Goal: Feedback & Contribution: Leave review/rating

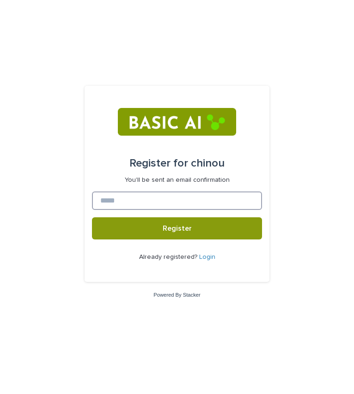
click at [197, 195] on input at bounding box center [177, 201] width 170 height 18
click at [157, 199] on input at bounding box center [177, 201] width 170 height 18
type input "*"
type input "**********"
click at [92, 217] on button "Register" at bounding box center [177, 228] width 170 height 22
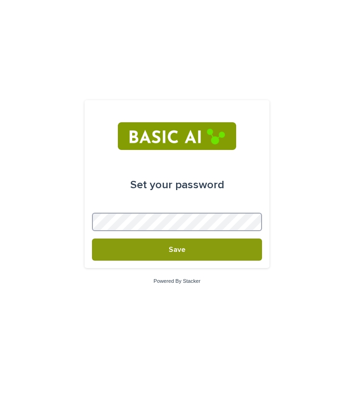
click at [92, 239] on button "Save" at bounding box center [177, 250] width 170 height 22
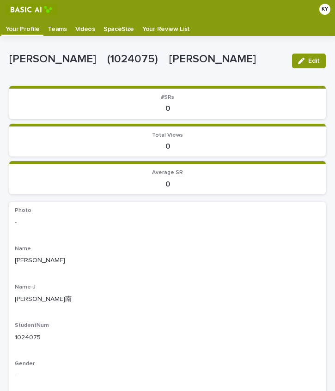
click at [49, 26] on p "Teams" at bounding box center [57, 25] width 19 height 15
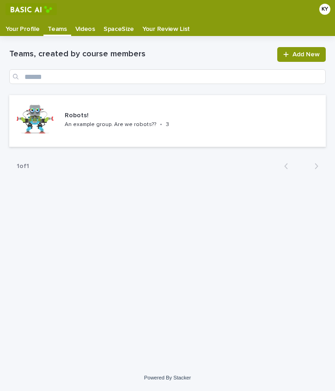
click at [154, 26] on p "Your Review List" at bounding box center [166, 25] width 48 height 15
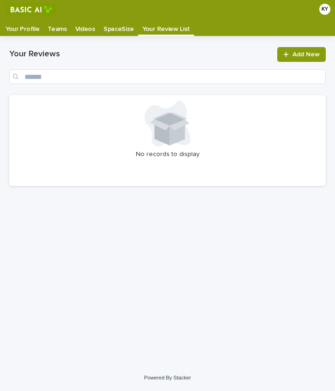
click at [91, 26] on div "Videos" at bounding box center [85, 25] width 28 height 15
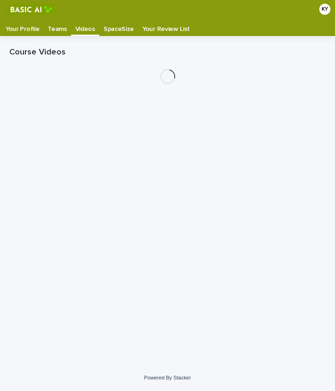
click at [108, 30] on p "SpaceSize" at bounding box center [118, 25] width 30 height 15
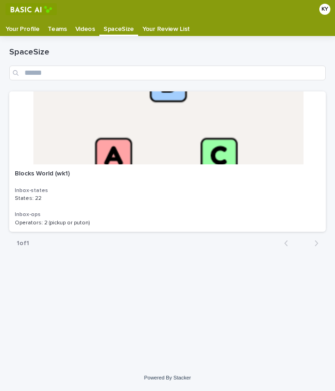
click at [75, 27] on p "Videos" at bounding box center [85, 25] width 20 height 15
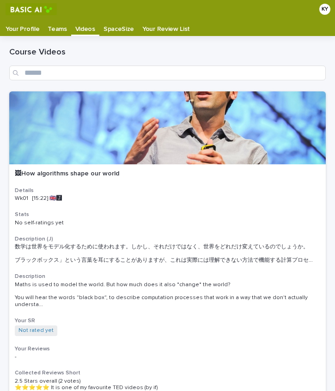
click at [32, 27] on p "Your Profile" at bounding box center [23, 25] width 34 height 15
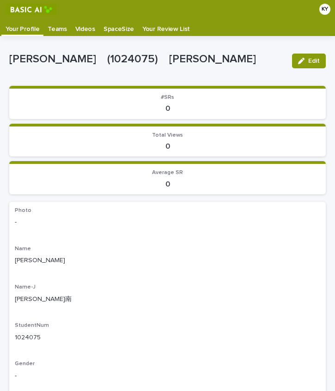
click at [53, 28] on p "Teams" at bounding box center [57, 25] width 19 height 15
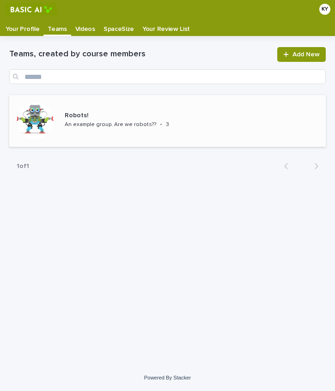
click at [114, 117] on p "Robots!" at bounding box center [129, 116] width 128 height 8
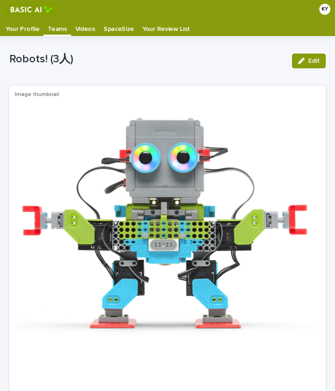
click at [14, 26] on p "Your Profile" at bounding box center [23, 25] width 34 height 15
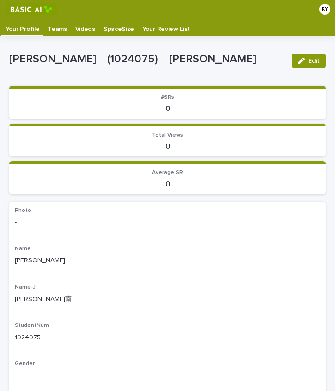
click at [83, 30] on p "Videos" at bounding box center [85, 25] width 20 height 15
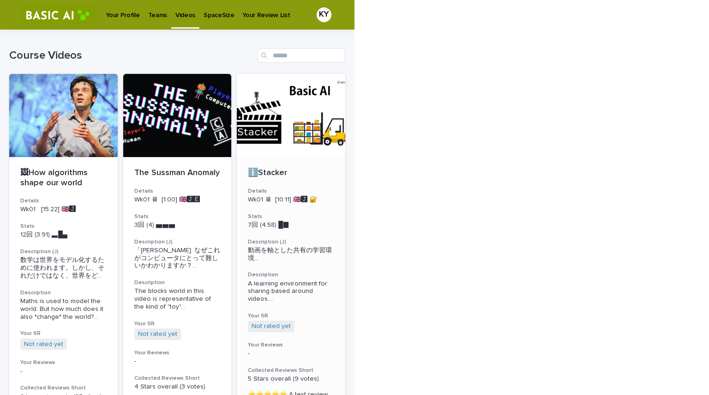
click at [275, 127] on div at bounding box center [291, 115] width 109 height 83
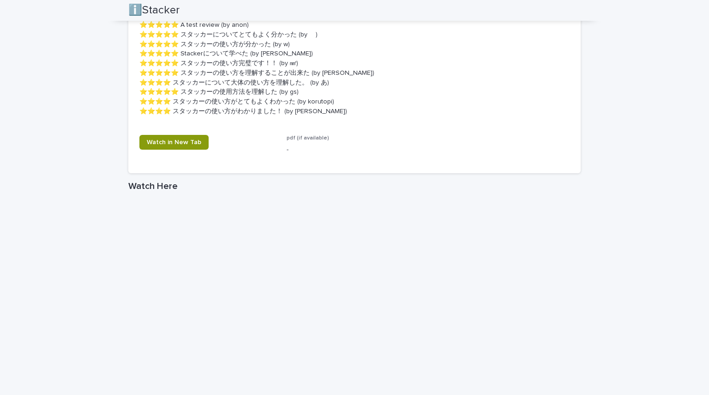
scroll to position [587, 0]
click at [168, 143] on span "Watch in New Tab" at bounding box center [174, 142] width 54 height 6
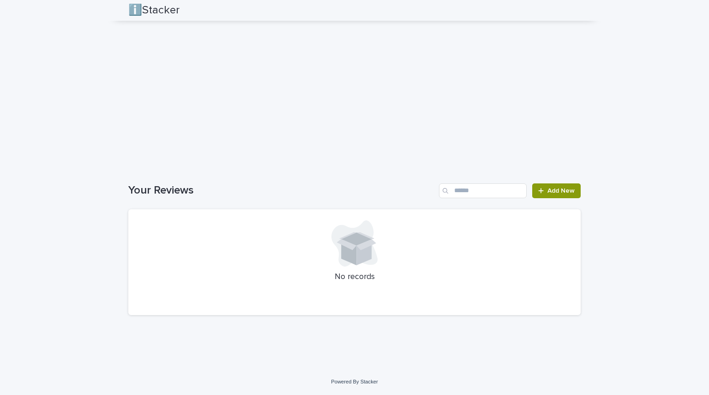
scroll to position [881, 0]
click at [353, 190] on span "Add New" at bounding box center [561, 190] width 27 height 6
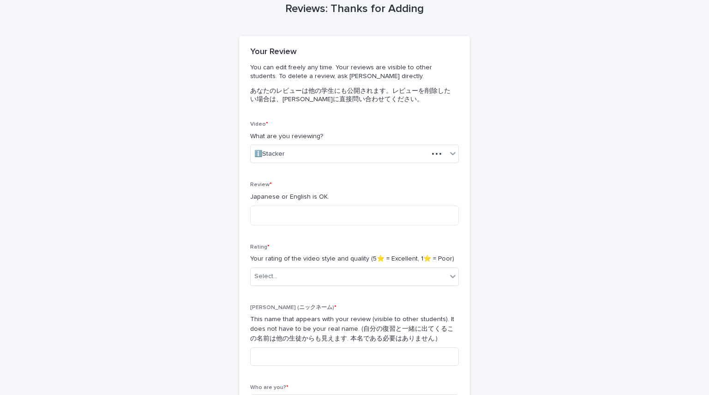
scroll to position [45, 0]
click at [338, 219] on textarea at bounding box center [354, 216] width 209 height 20
type textarea "*"
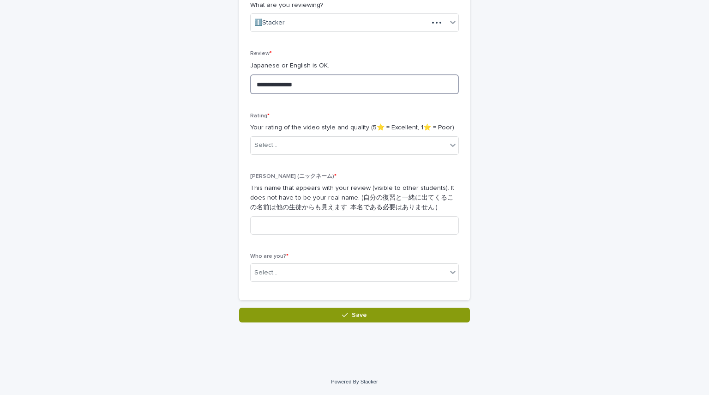
scroll to position [145, 0]
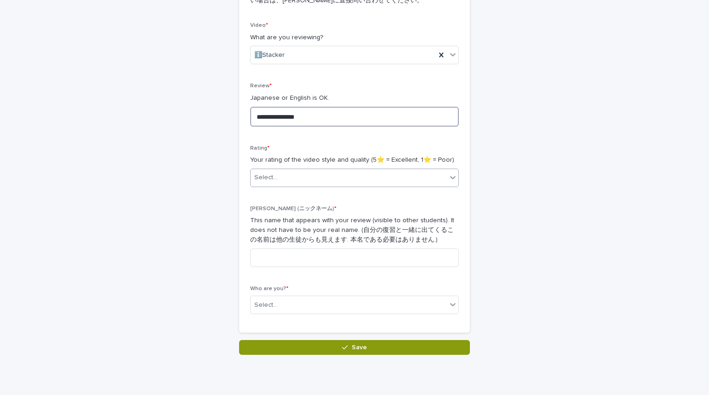
type textarea "**********"
click at [323, 177] on div "Select..." at bounding box center [349, 177] width 196 height 15
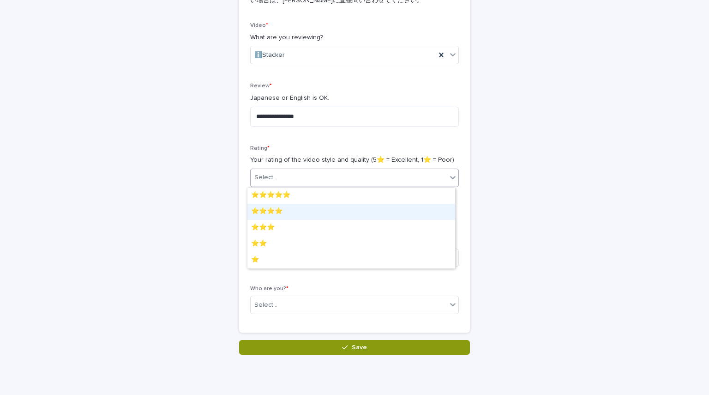
click at [308, 210] on div "⭐️⭐️⭐️⭐️" at bounding box center [352, 212] width 208 height 16
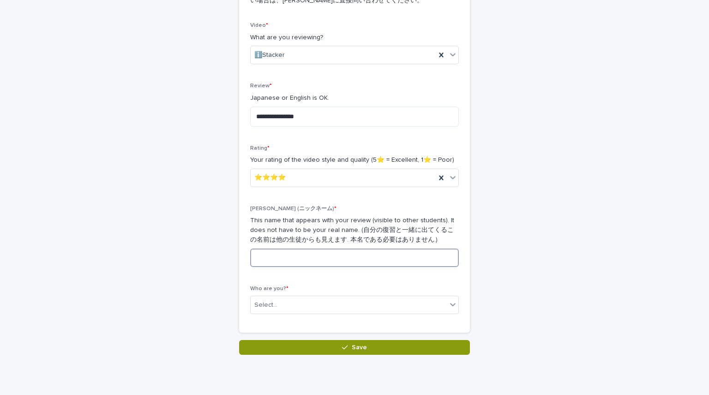
click at [287, 264] on input at bounding box center [354, 257] width 209 height 18
type input "*"
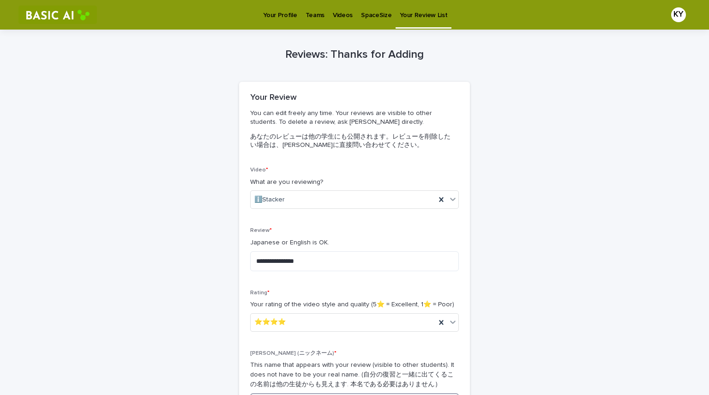
scroll to position [177, 0]
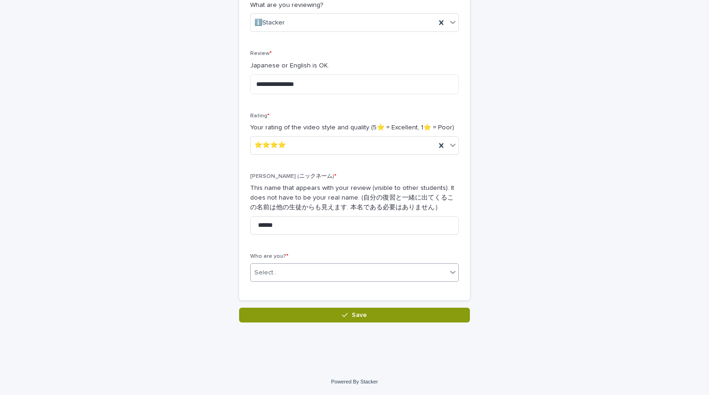
click at [301, 279] on div "Select..." at bounding box center [349, 272] width 196 height 15
click at [303, 290] on div "KANAGAWA Yuzuna　(1024075)　金川　柚南" at bounding box center [352, 290] width 208 height 16
click at [312, 224] on input "******" at bounding box center [354, 225] width 209 height 18
type input "*"
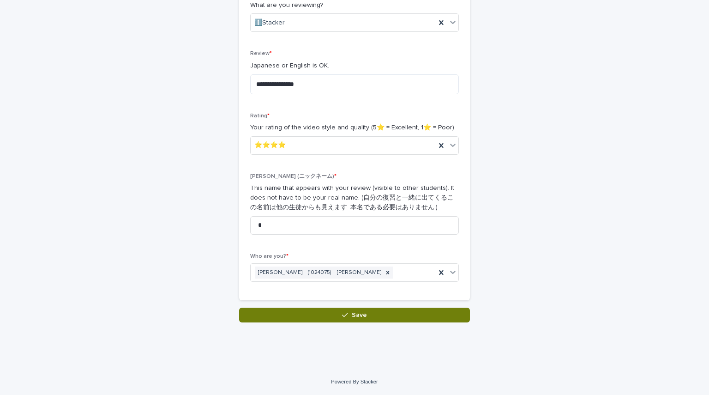
click at [332, 312] on button "Save" at bounding box center [354, 315] width 231 height 15
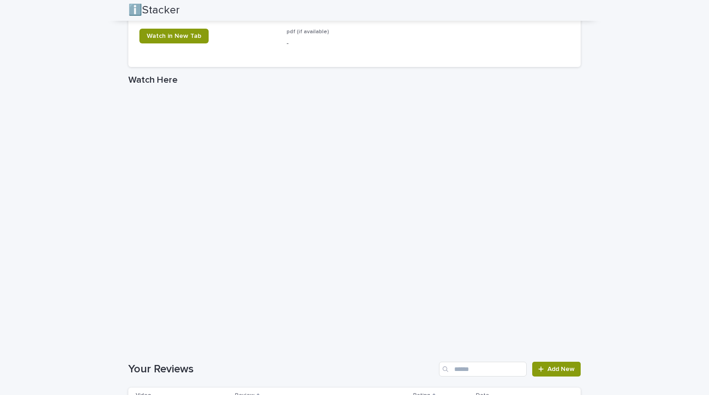
scroll to position [757, 0]
